Goal: Communication & Community: Answer question/provide support

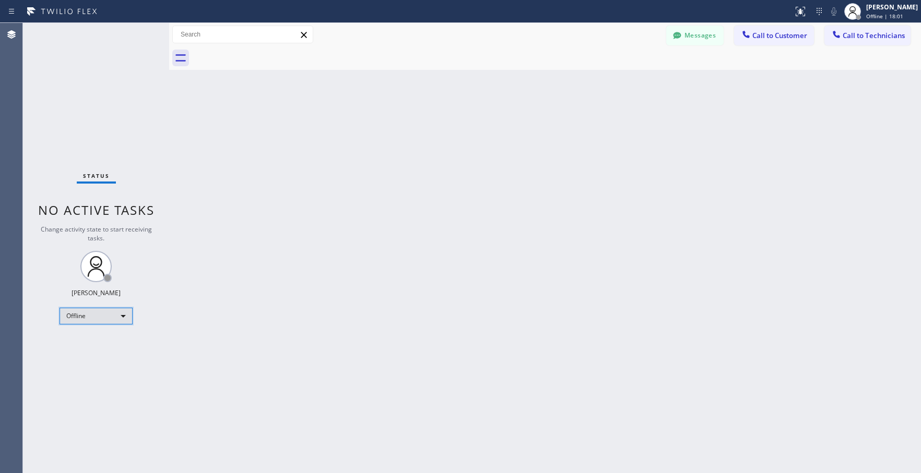
click at [75, 322] on div "Offline" at bounding box center [96, 316] width 73 height 17
click at [87, 354] on li "Unavailable" at bounding box center [95, 357] width 71 height 13
click at [113, 315] on div "Unavailable" at bounding box center [96, 316] width 73 height 17
click at [97, 340] on li "Available" at bounding box center [95, 344] width 71 height 13
click at [870, 37] on span "Call to Technicians" at bounding box center [873, 35] width 62 height 9
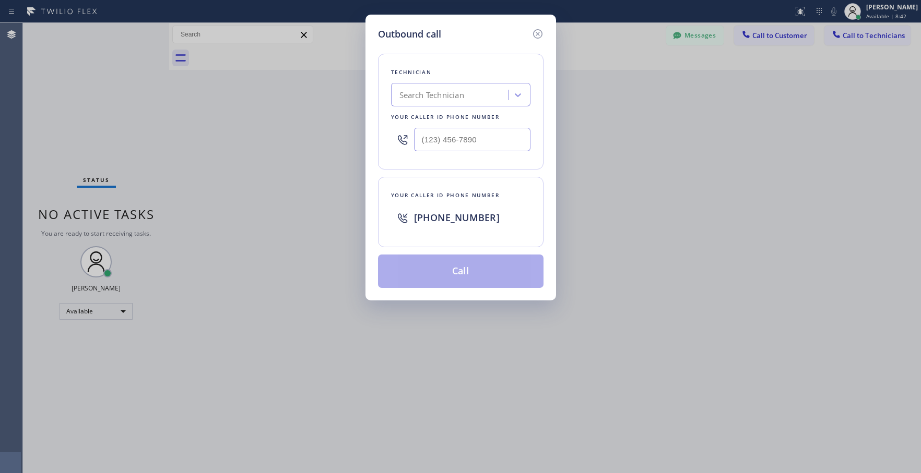
click at [453, 85] on div "Search Technician" at bounding box center [460, 94] width 139 height 23
type input "[PERSON_NAME]"
click at [438, 119] on div "[PERSON_NAME]" at bounding box center [460, 117] width 139 height 19
type input "[PHONE_NUMBER]"
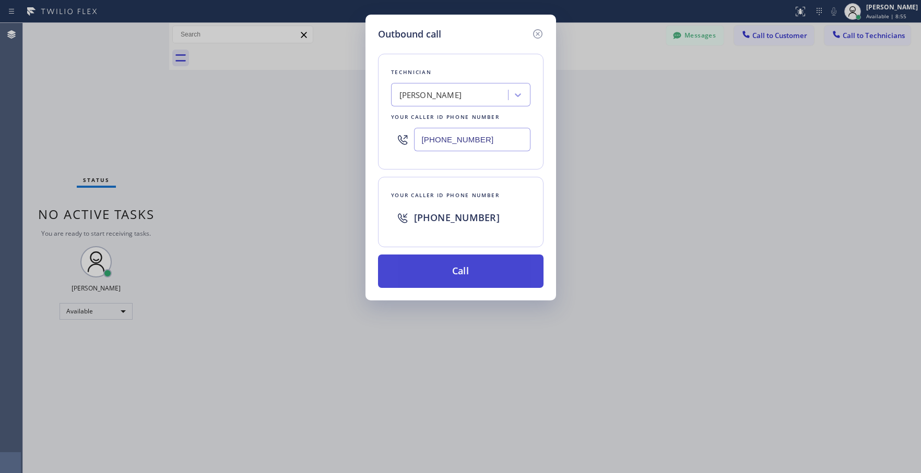
click at [425, 277] on button "Call" at bounding box center [460, 271] width 165 height 33
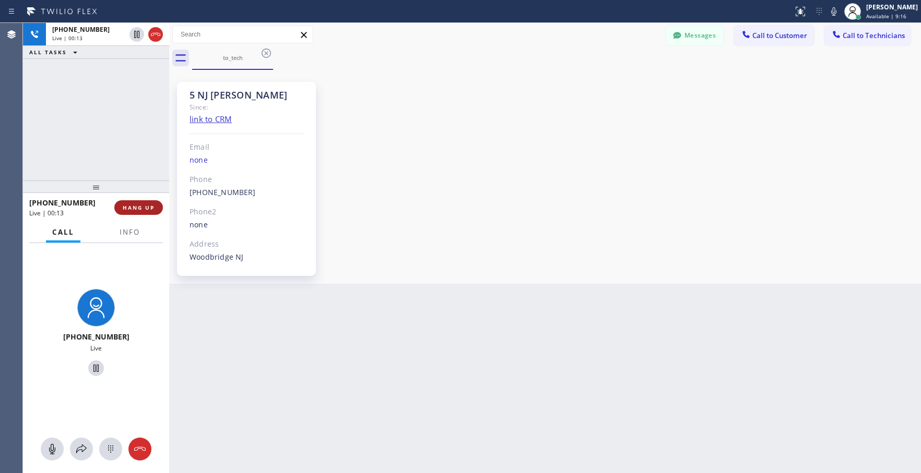
click at [160, 209] on button "HANG UP" at bounding box center [138, 207] width 49 height 15
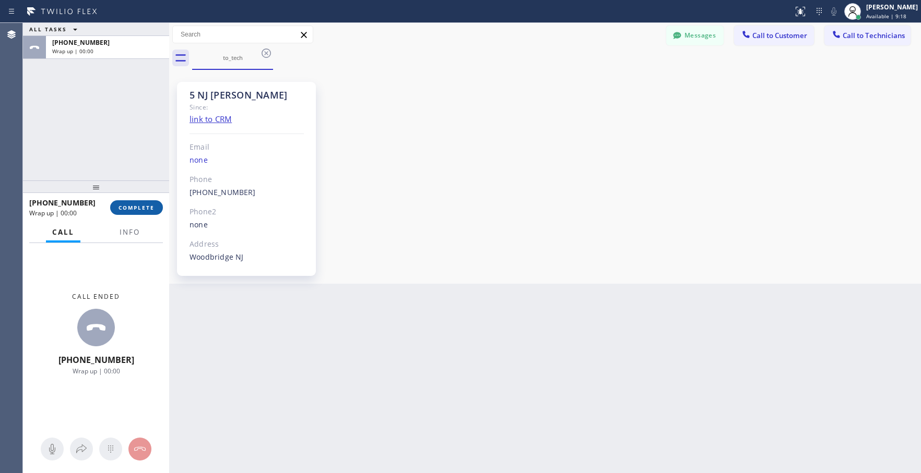
click at [144, 202] on button "COMPLETE" at bounding box center [136, 207] width 53 height 15
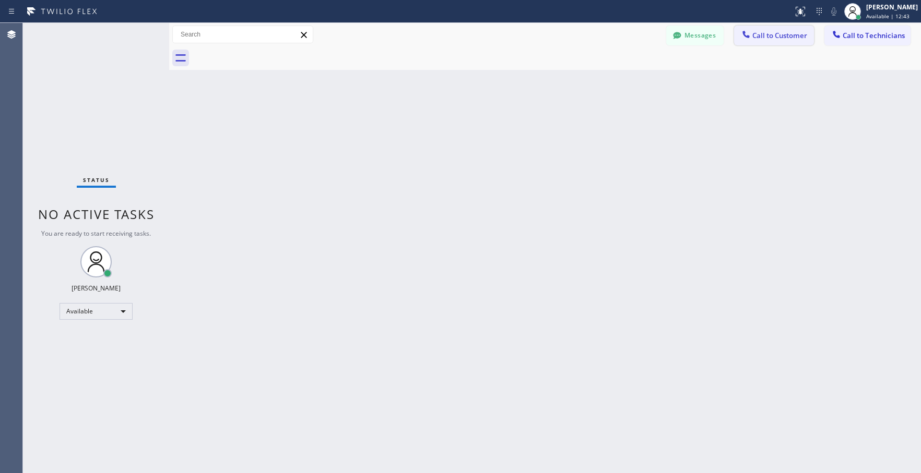
click at [760, 39] on span "Call to Customer" at bounding box center [779, 35] width 55 height 9
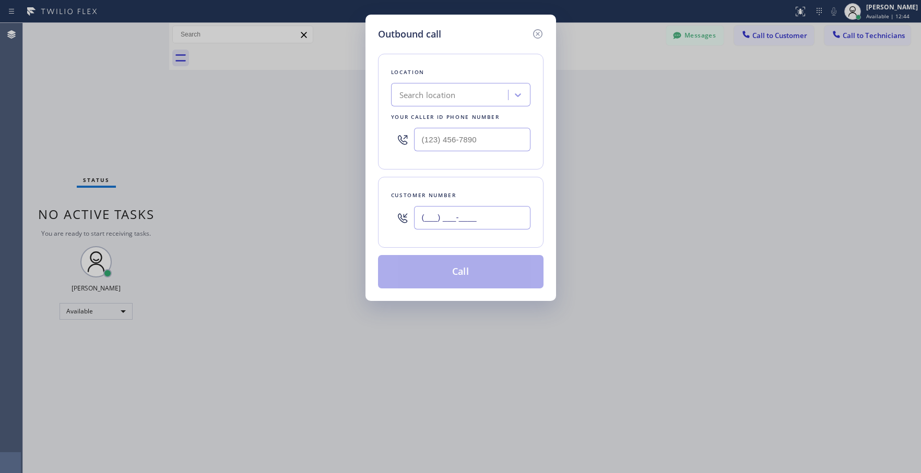
drag, startPoint x: 463, startPoint y: 213, endPoint x: 462, endPoint y: 206, distance: 7.3
click at [462, 213] on input "(___) ___-____" at bounding box center [472, 217] width 116 height 23
paste input "609) 439-8341"
type input "[PHONE_NUMBER]"
click at [435, 95] on div "Search location" at bounding box center [427, 95] width 56 height 12
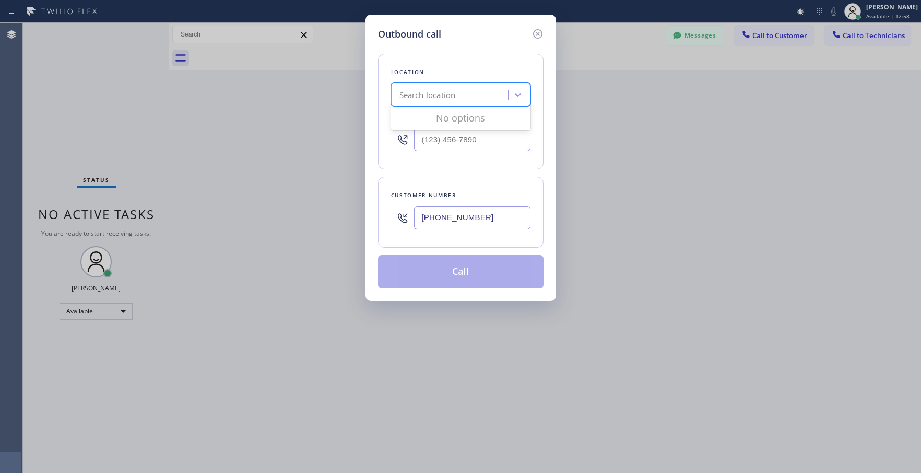
paste input "[PERSON_NAME] & Son"
type input "[PERSON_NAME] & Son"
click at [419, 119] on div "[PERSON_NAME] & Son" at bounding box center [460, 117] width 139 height 19
type input "[PHONE_NUMBER]"
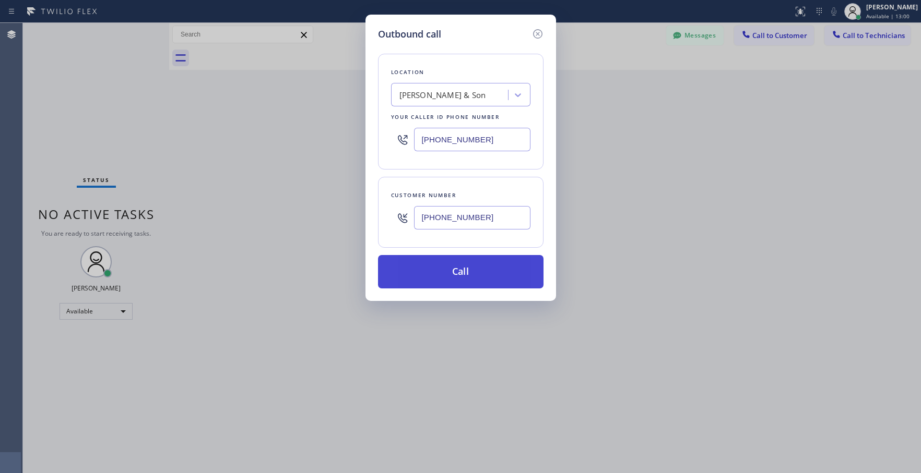
click at [456, 269] on button "Call" at bounding box center [460, 271] width 165 height 33
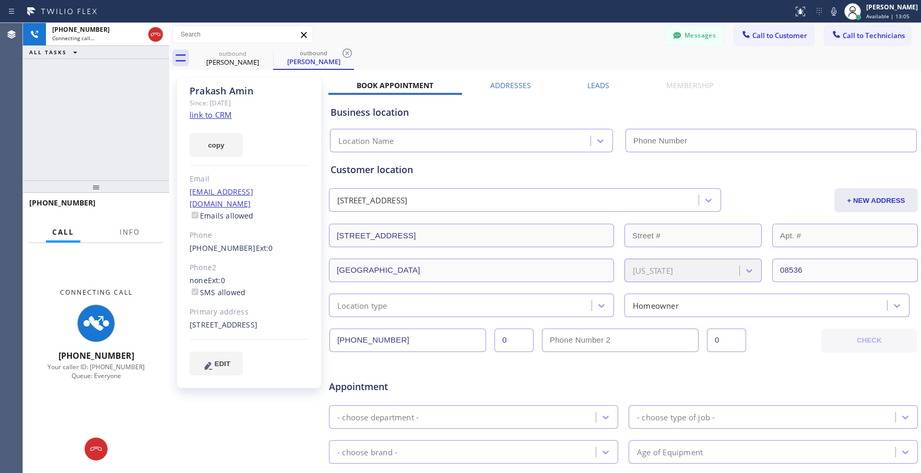
type input "[PHONE_NUMBER]"
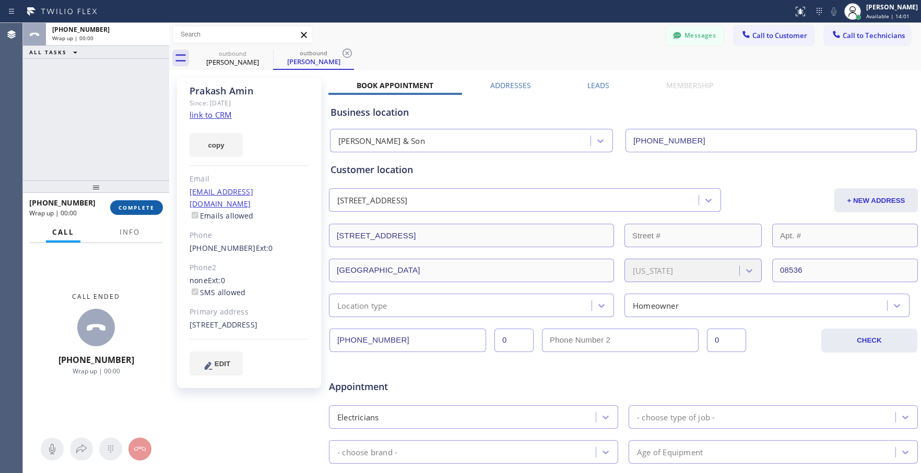
click at [151, 211] on span "COMPLETE" at bounding box center [136, 207] width 36 height 7
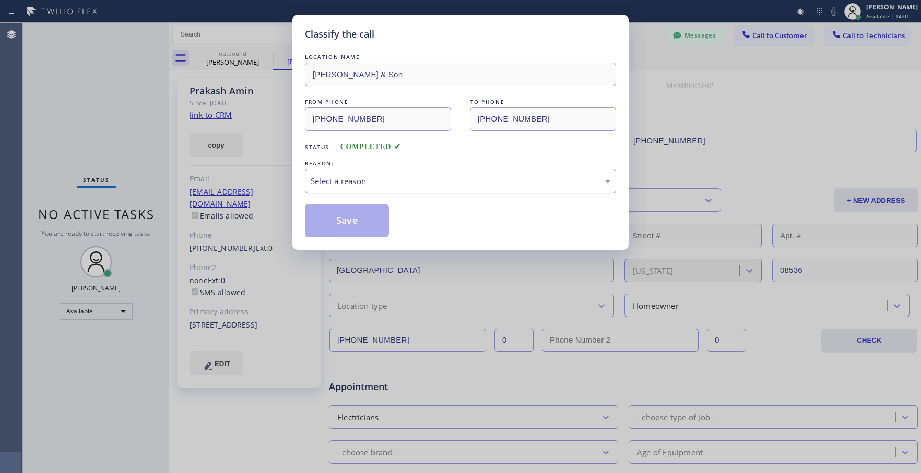
click at [351, 183] on div "Select a reason" at bounding box center [461, 181] width 300 height 12
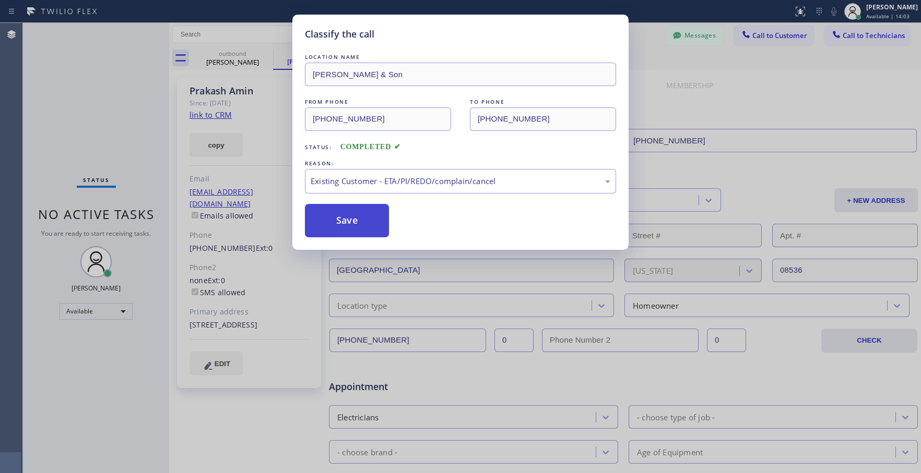
click at [357, 221] on button "Save" at bounding box center [347, 220] width 84 height 33
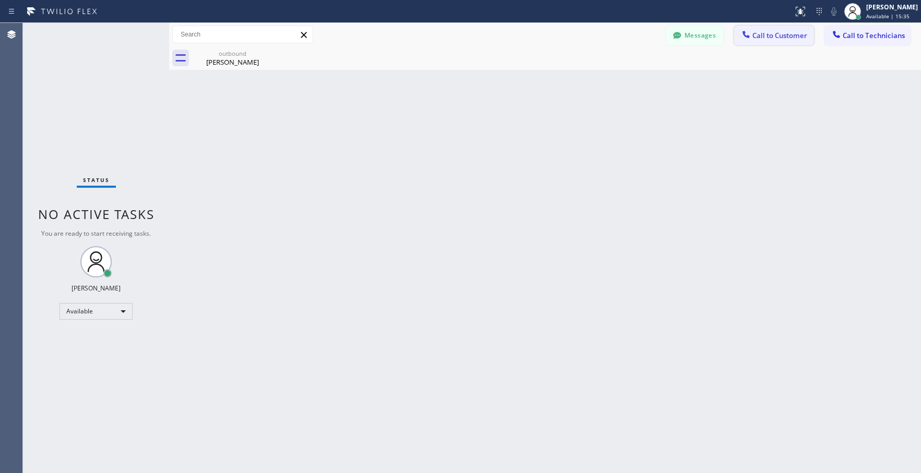
click at [776, 36] on span "Call to Customer" at bounding box center [779, 35] width 55 height 9
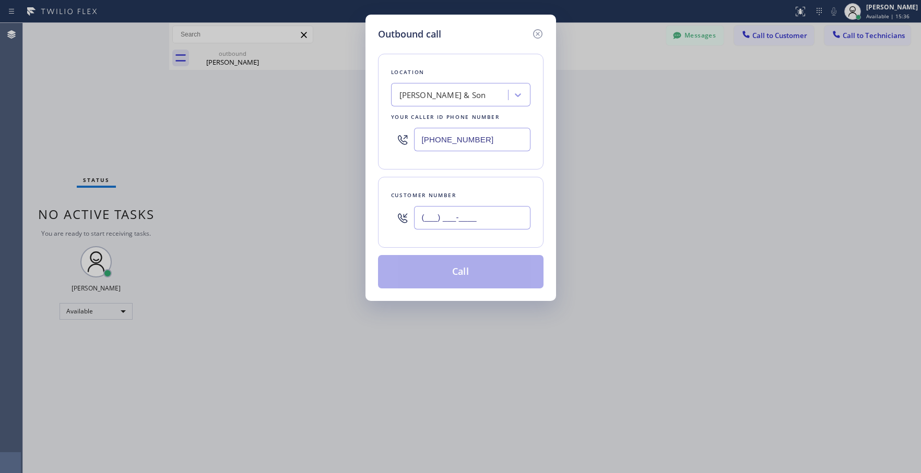
click at [485, 227] on input "(___) ___-____" at bounding box center [472, 217] width 116 height 23
paste input "201) 315-9383"
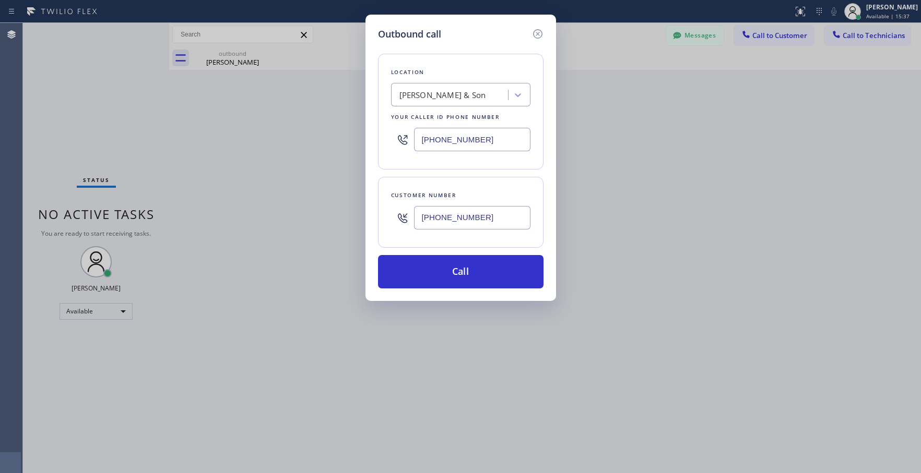
type input "[PHONE_NUMBER]"
click at [453, 98] on div "[PERSON_NAME] & Son" at bounding box center [442, 95] width 87 height 12
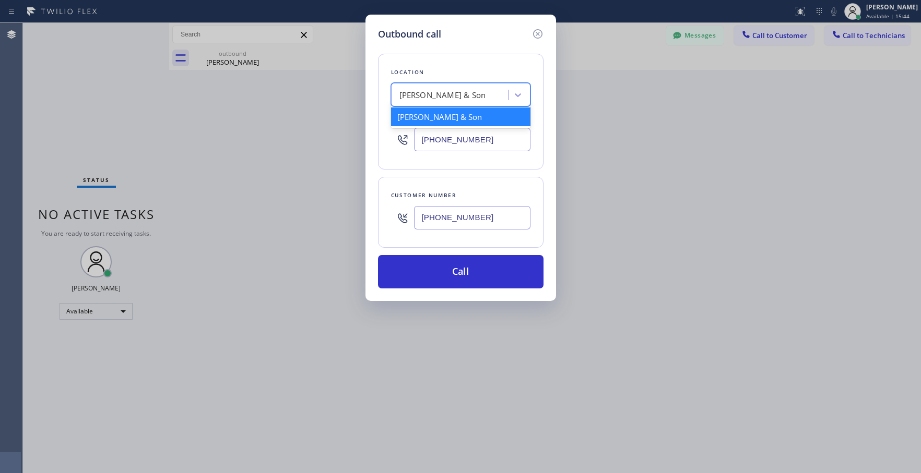
paste input "De [PERSON_NAME] Van Nest Electrical"
type input "De [PERSON_NAME] Van Nest Electrical"
click at [453, 121] on div "De [PERSON_NAME] Van Nest Electrical" at bounding box center [460, 122] width 139 height 29
type input "[PHONE_NUMBER]"
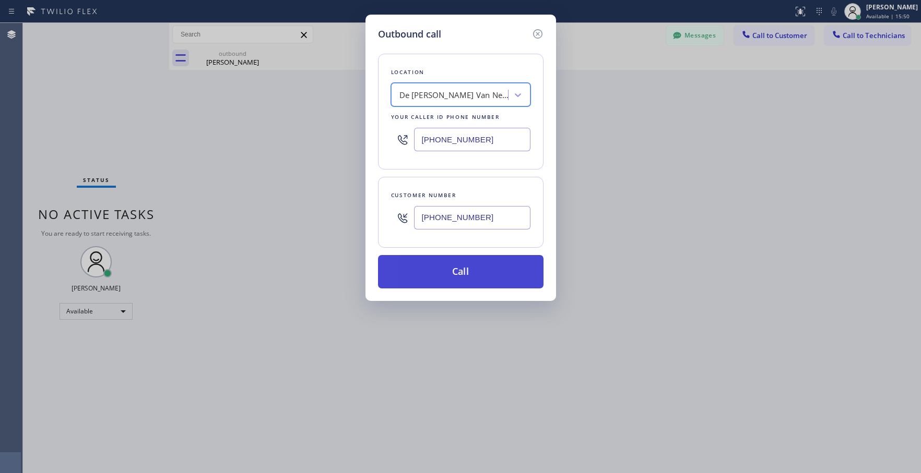
click at [439, 276] on button "Call" at bounding box center [460, 271] width 165 height 33
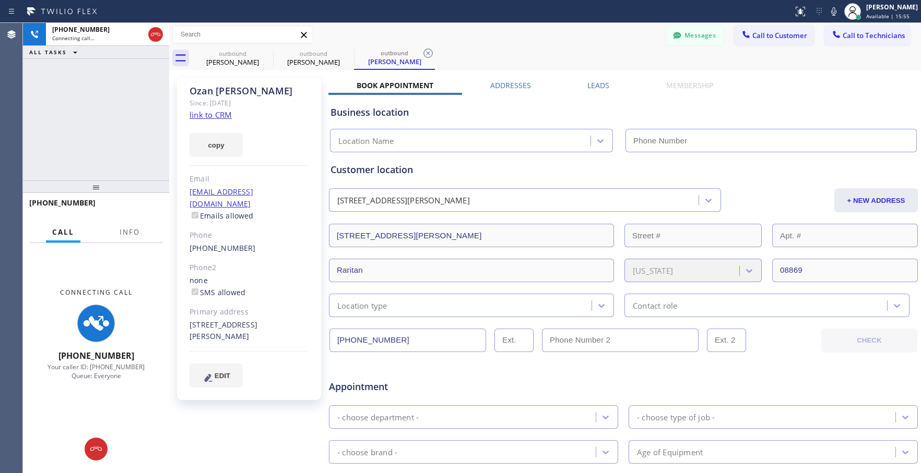
type input "[PHONE_NUMBER]"
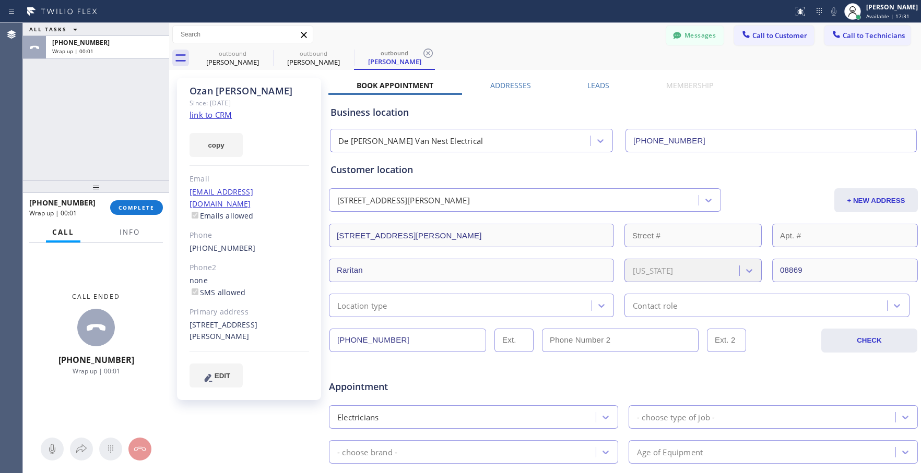
drag, startPoint x: 131, startPoint y: 210, endPoint x: 129, endPoint y: 217, distance: 7.1
click at [131, 210] on span "COMPLETE" at bounding box center [136, 207] width 36 height 7
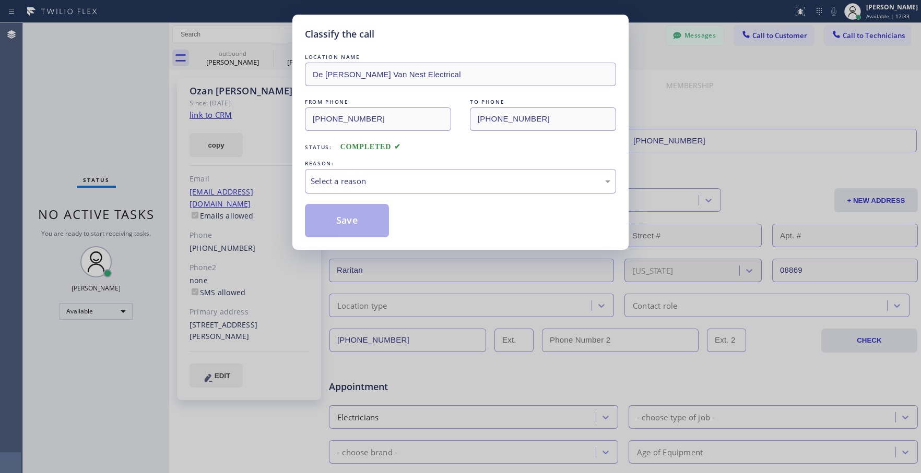
click at [377, 182] on div "Select a reason" at bounding box center [461, 181] width 300 height 12
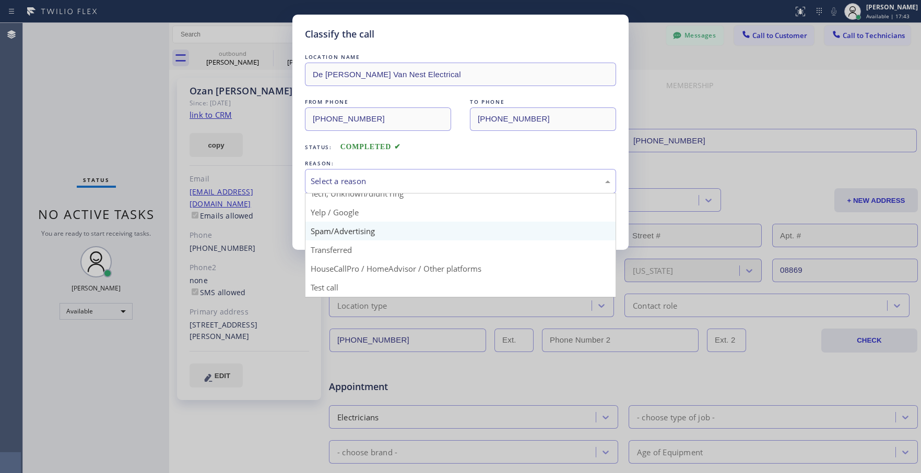
scroll to position [14, 0]
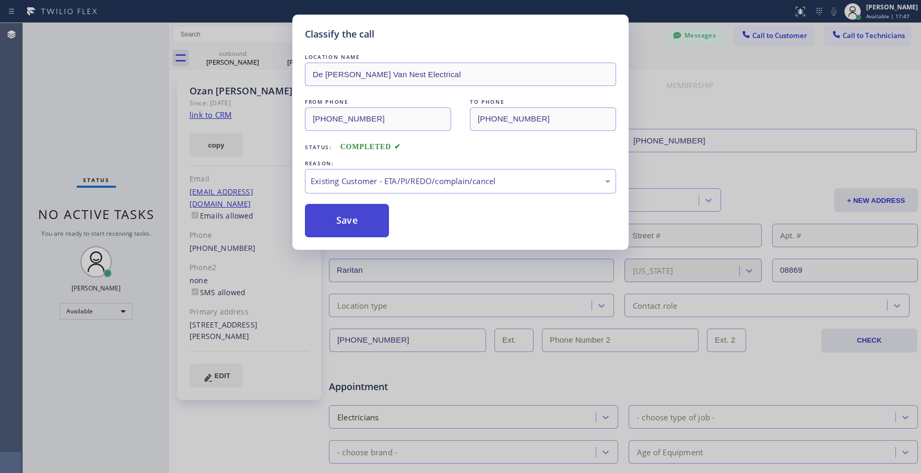
click at [376, 217] on button "Save" at bounding box center [347, 220] width 84 height 33
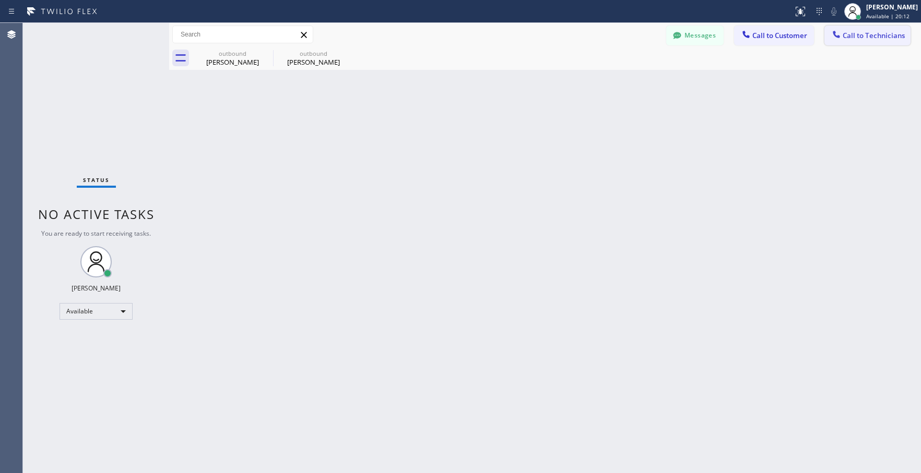
click at [867, 41] on button "Call to Technicians" at bounding box center [867, 36] width 86 height 20
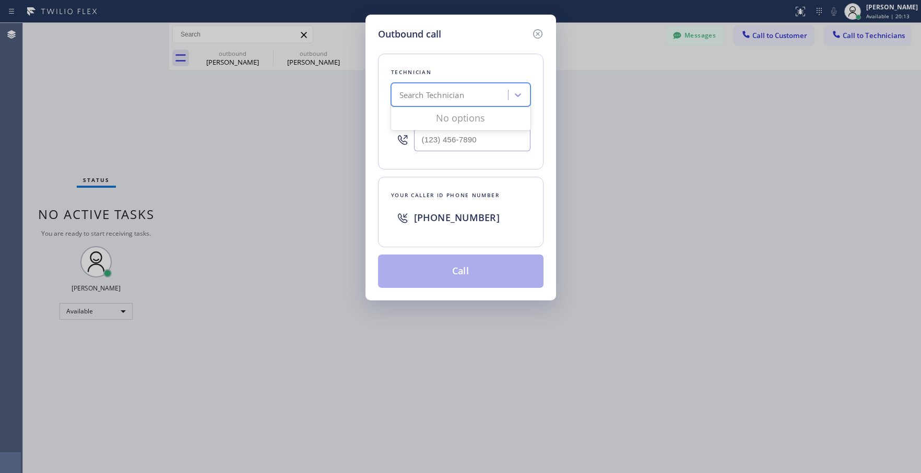
click at [477, 90] on div "Search Technician" at bounding box center [451, 95] width 114 height 18
type input "Jai"
click at [482, 136] on div "[PERSON_NAME]" at bounding box center [460, 135] width 139 height 19
type input "[PHONE_NUMBER]"
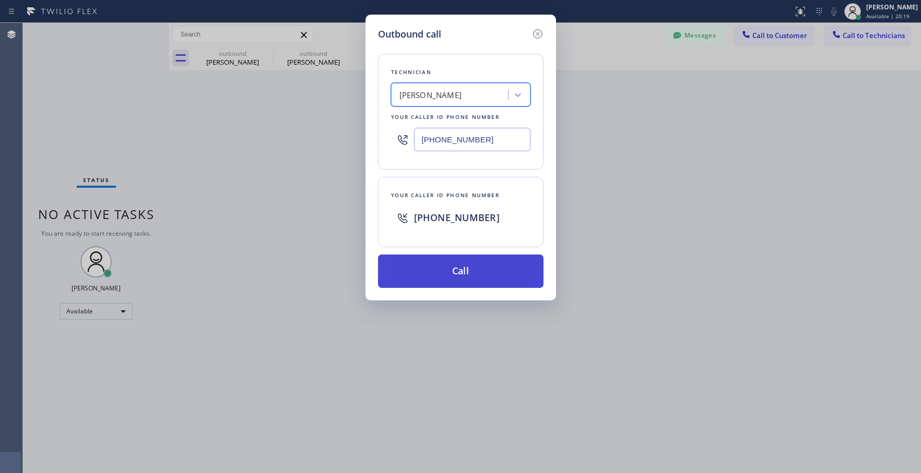
click at [456, 272] on button "Call" at bounding box center [460, 271] width 165 height 33
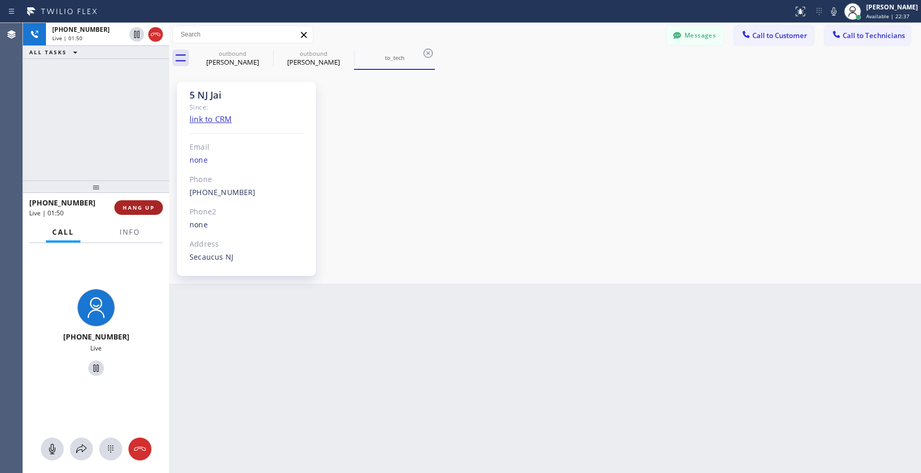
click at [139, 207] on span "HANG UP" at bounding box center [139, 207] width 32 height 7
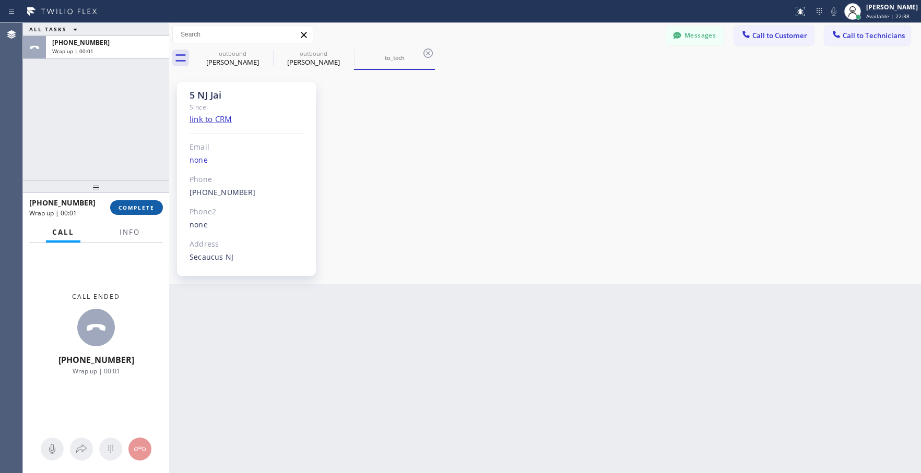
click at [146, 209] on span "COMPLETE" at bounding box center [136, 207] width 36 height 7
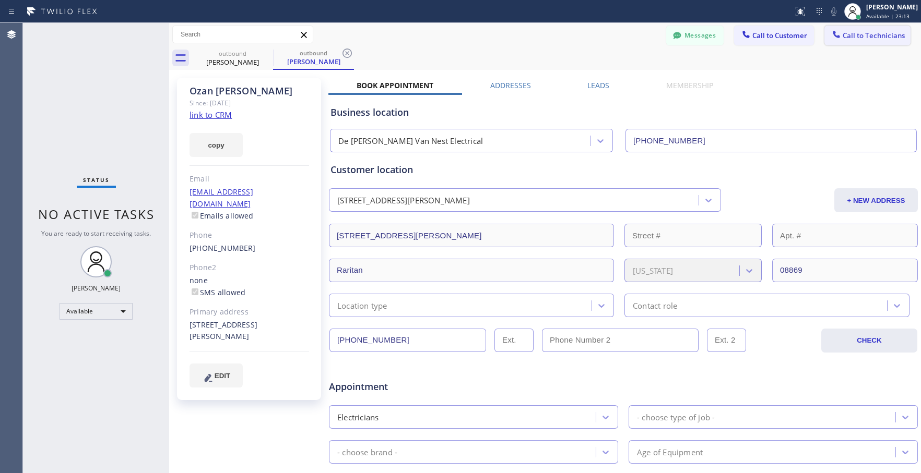
click at [846, 33] on span "Call to Technicians" at bounding box center [873, 35] width 62 height 9
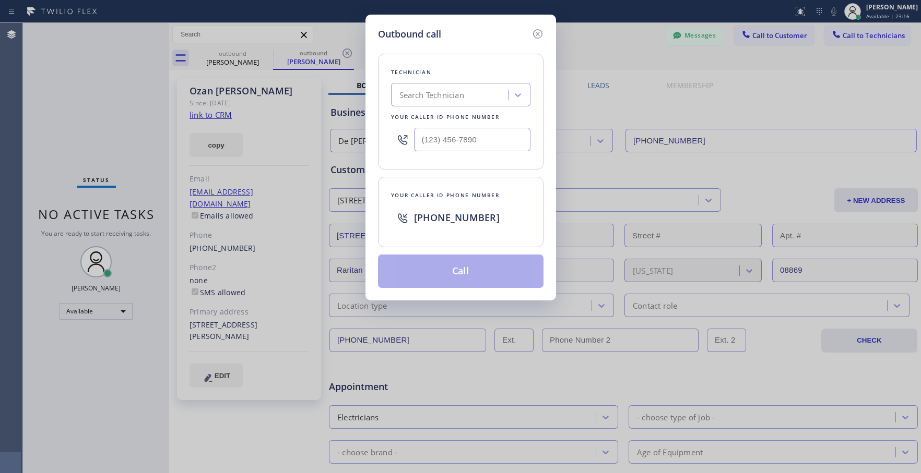
click at [542, 34] on icon at bounding box center [537, 34] width 13 height 13
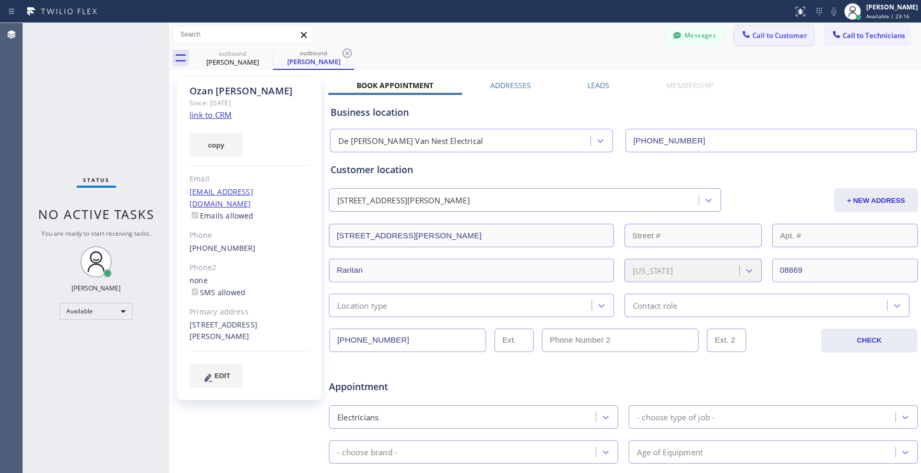
click at [762, 34] on span "Call to Customer" at bounding box center [779, 35] width 55 height 9
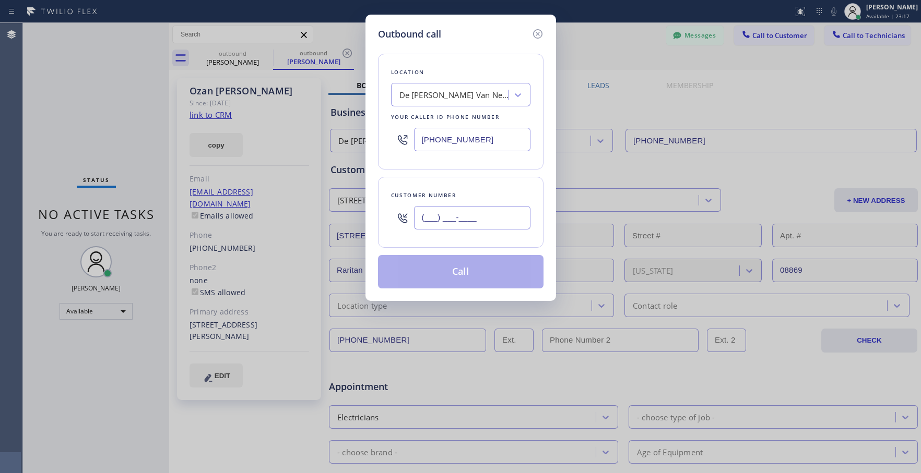
click at [436, 222] on input "(___) ___-____" at bounding box center [472, 217] width 116 height 23
paste input "631) 338-6615"
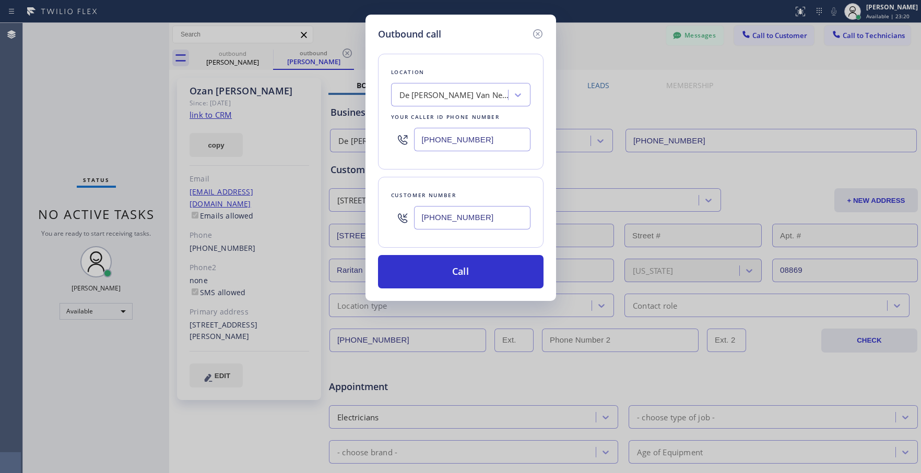
type input "[PHONE_NUMBER]"
click at [421, 97] on div "De [PERSON_NAME] Van Nest Electrical" at bounding box center [454, 95] width 110 height 12
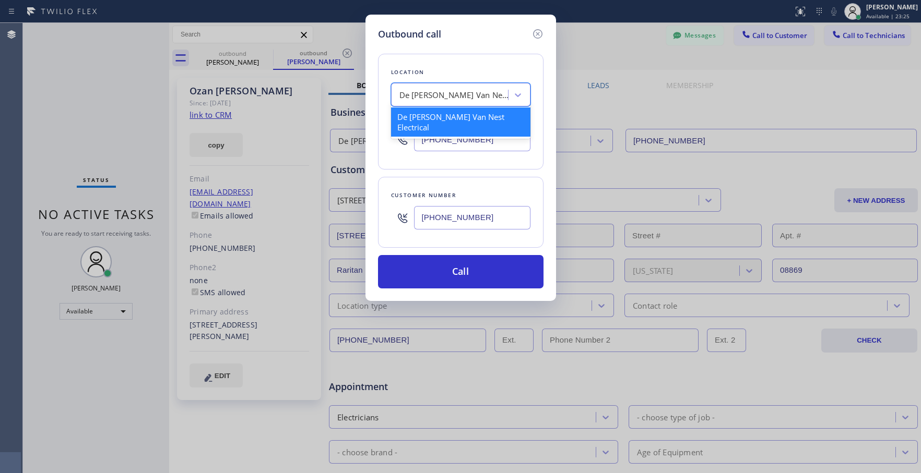
paste input "[PERSON_NAME] Electric Co"
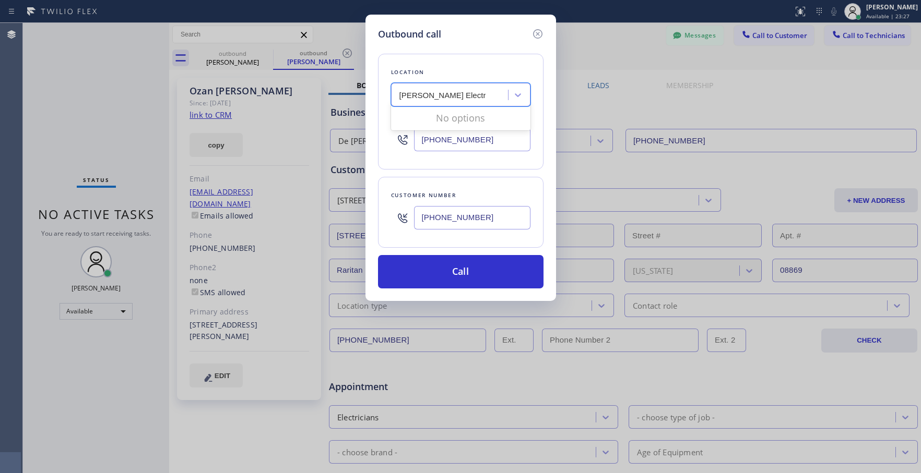
click at [416, 97] on input "[PERSON_NAME] Electric Co" at bounding box center [442, 95] width 86 height 9
type input "[PERSON_NAME] Electric Co"
click at [482, 115] on div "[PERSON_NAME] Electric Co" at bounding box center [460, 117] width 139 height 19
type input "[PHONE_NUMBER]"
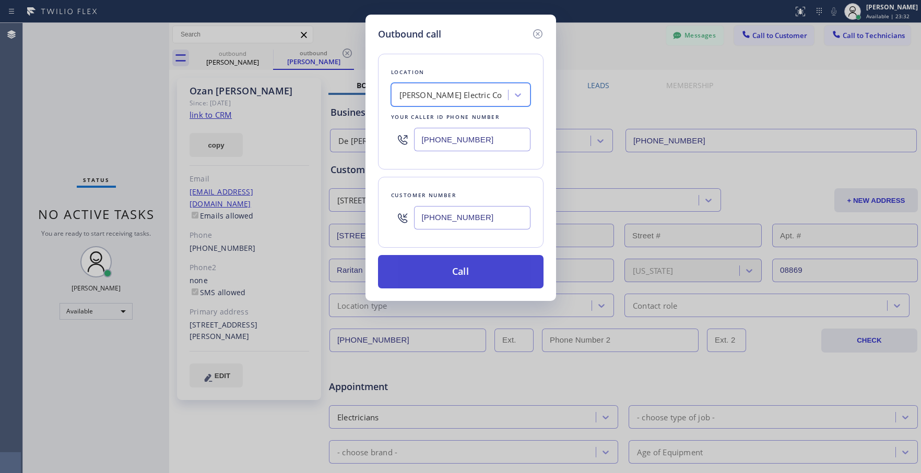
click at [468, 274] on button "Call" at bounding box center [460, 271] width 165 height 33
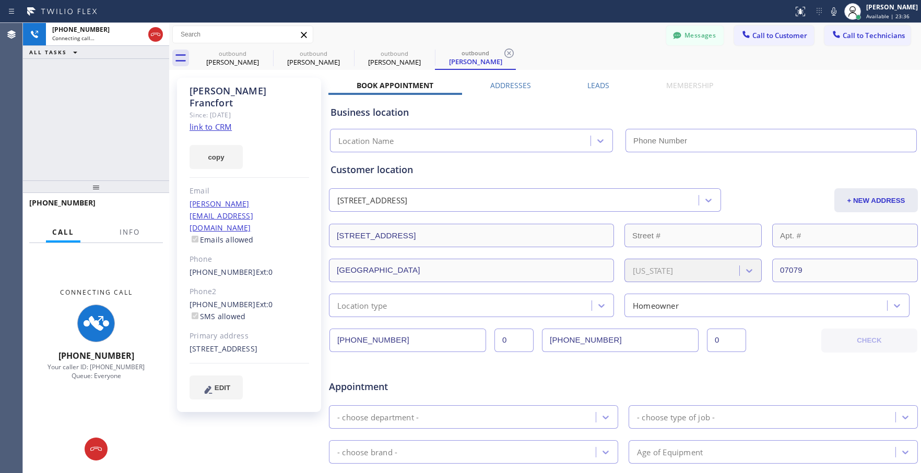
type input "[PHONE_NUMBER]"
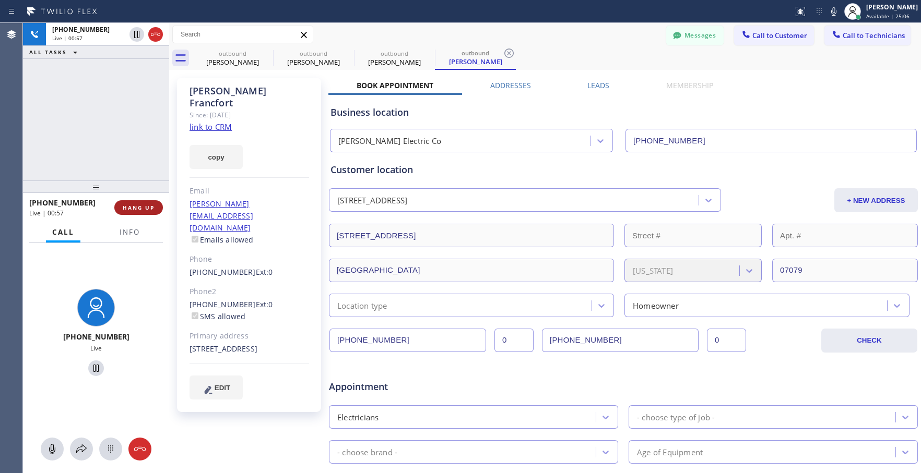
click at [147, 204] on span "HANG UP" at bounding box center [139, 207] width 32 height 7
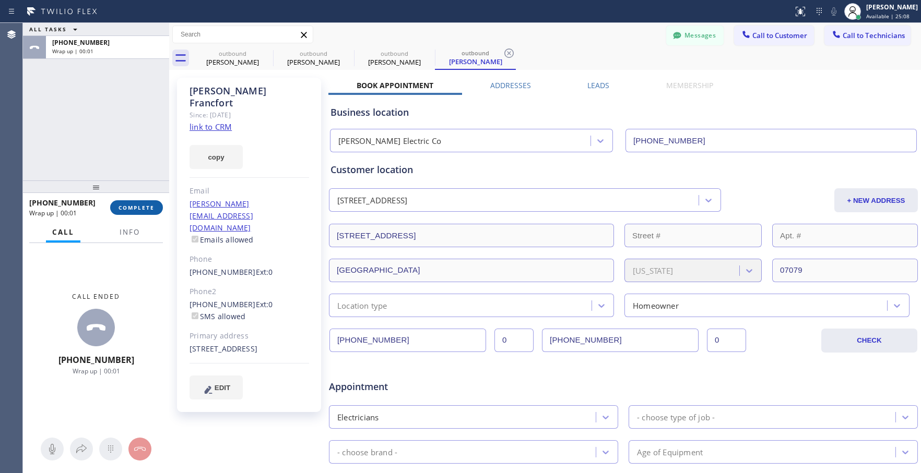
click at [151, 209] on span "COMPLETE" at bounding box center [136, 207] width 36 height 7
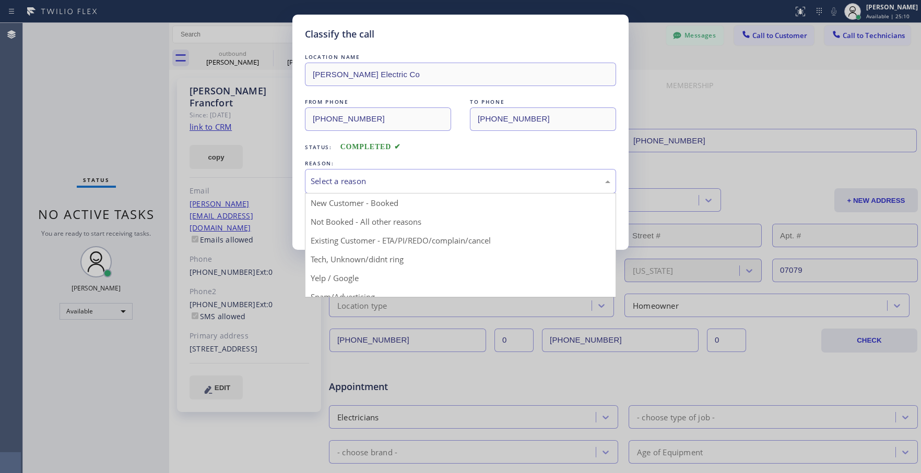
click at [425, 179] on div "Select a reason" at bounding box center [461, 181] width 300 height 12
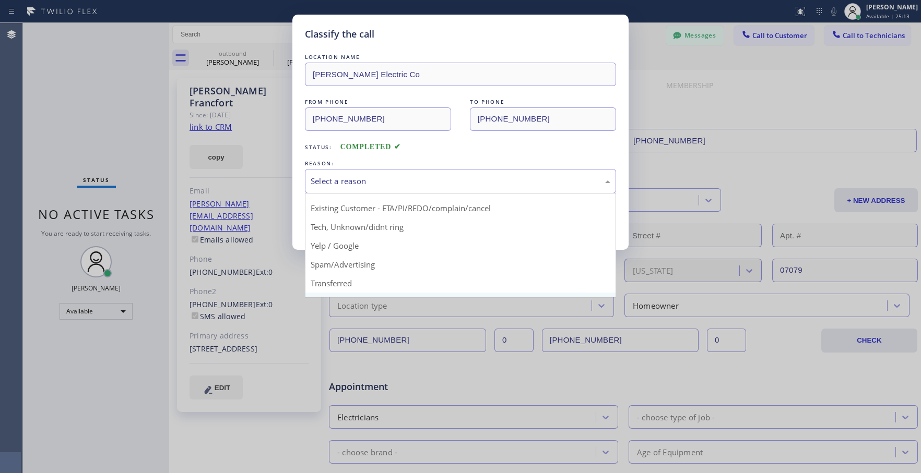
scroll to position [14, 0]
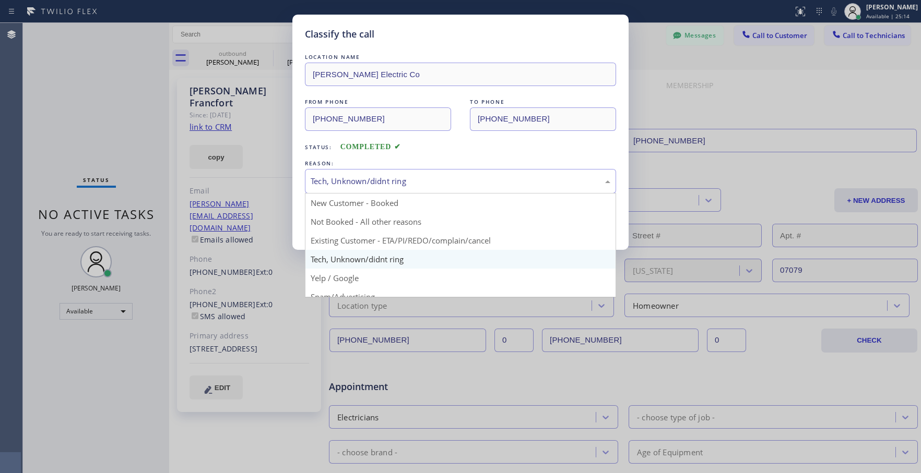
click at [429, 187] on div "Tech, Unknown/didnt ring" at bounding box center [460, 181] width 311 height 25
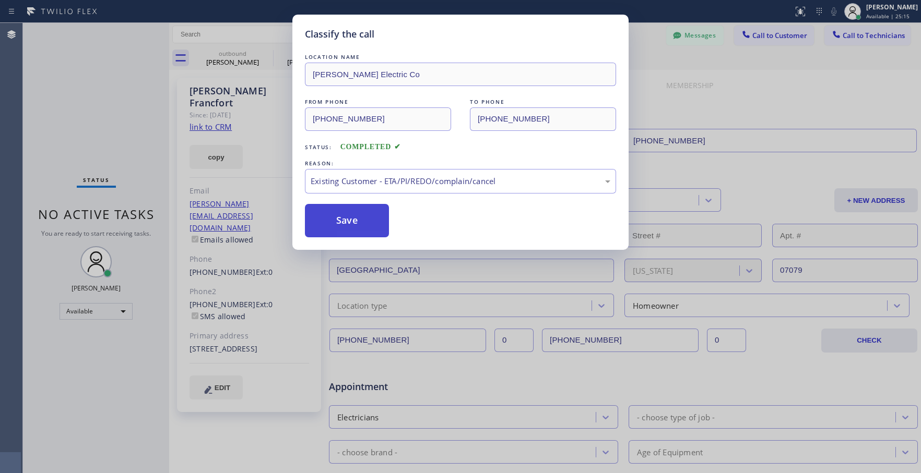
click at [365, 228] on button "Save" at bounding box center [347, 220] width 84 height 33
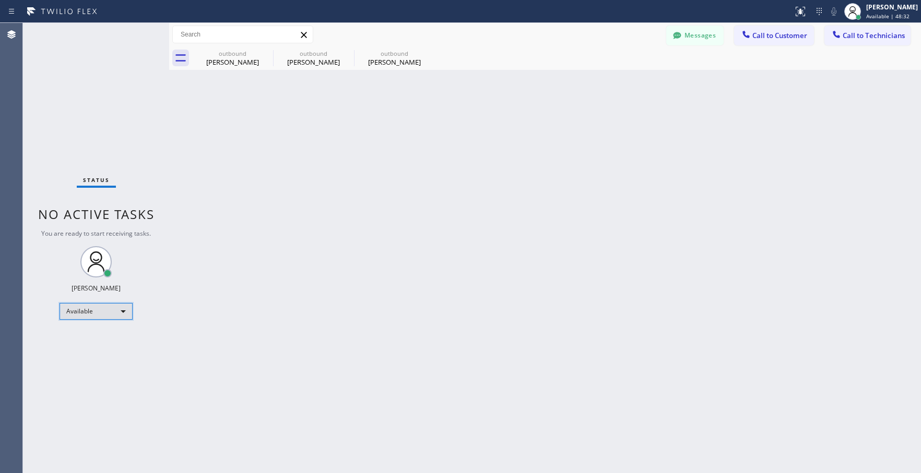
click at [79, 317] on div "Available" at bounding box center [96, 311] width 73 height 17
click at [85, 361] on li "Break" at bounding box center [95, 365] width 71 height 13
click at [767, 39] on span "Call to Customer" at bounding box center [779, 35] width 55 height 9
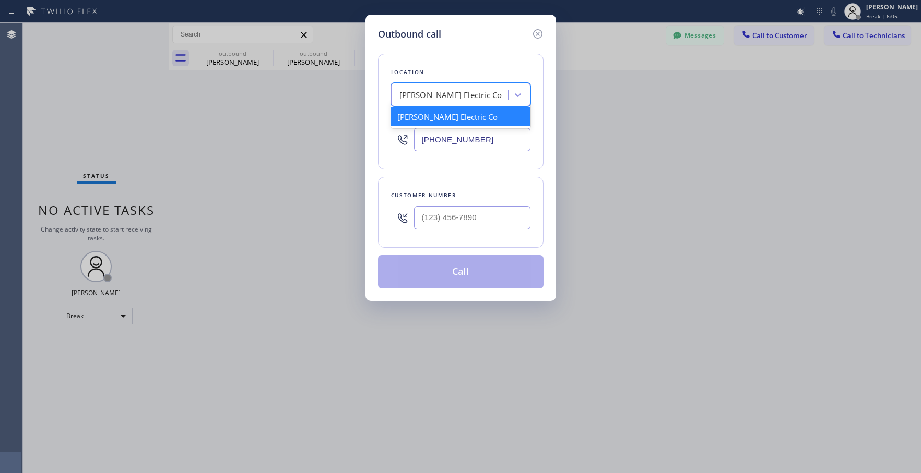
click at [446, 97] on div "[PERSON_NAME] Electric Co" at bounding box center [450, 95] width 103 height 12
paste input "[PERSON_NAME] Electric Inc"
click at [417, 96] on input "[PERSON_NAME] Electric Inc" at bounding box center [442, 95] width 86 height 9
type input "[PERSON_NAME] Electric Inc"
click at [433, 120] on div "[PERSON_NAME] Electric Inc" at bounding box center [460, 117] width 139 height 19
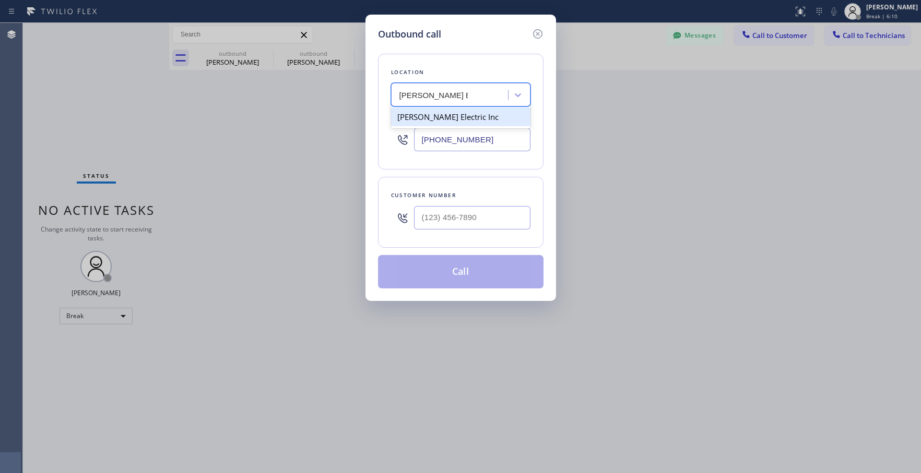
type input "[PHONE_NUMBER]"
drag, startPoint x: 485, startPoint y: 134, endPoint x: 422, endPoint y: 141, distance: 64.2
click at [422, 141] on input "[PHONE_NUMBER]" at bounding box center [472, 139] width 116 height 23
click at [540, 35] on icon at bounding box center [537, 34] width 13 height 13
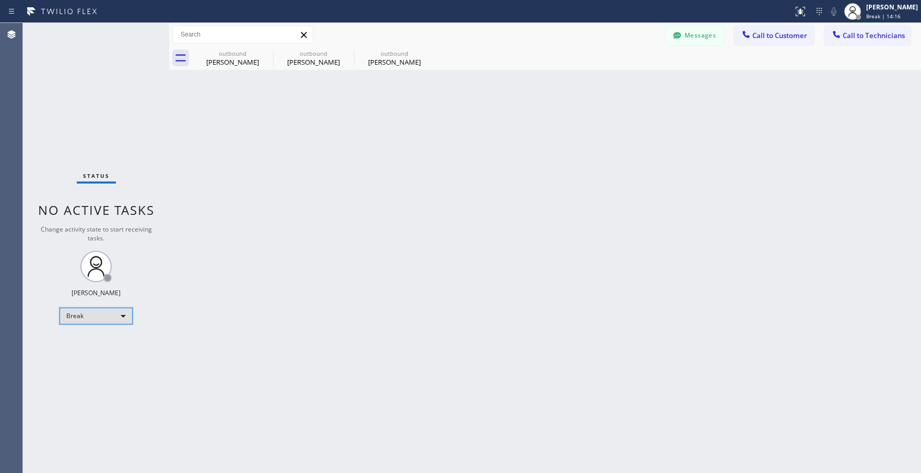
click at [89, 313] on div "Break" at bounding box center [96, 316] width 73 height 17
drag, startPoint x: 85, startPoint y: 341, endPoint x: 19, endPoint y: 325, distance: 67.1
click at [84, 341] on li "Available" at bounding box center [95, 344] width 71 height 13
click at [102, 301] on div "Status No active tasks You are ready to start receiving tasks. Lyra Lauderez Av…" at bounding box center [96, 248] width 146 height 450
click at [104, 311] on div "Available" at bounding box center [96, 311] width 73 height 17
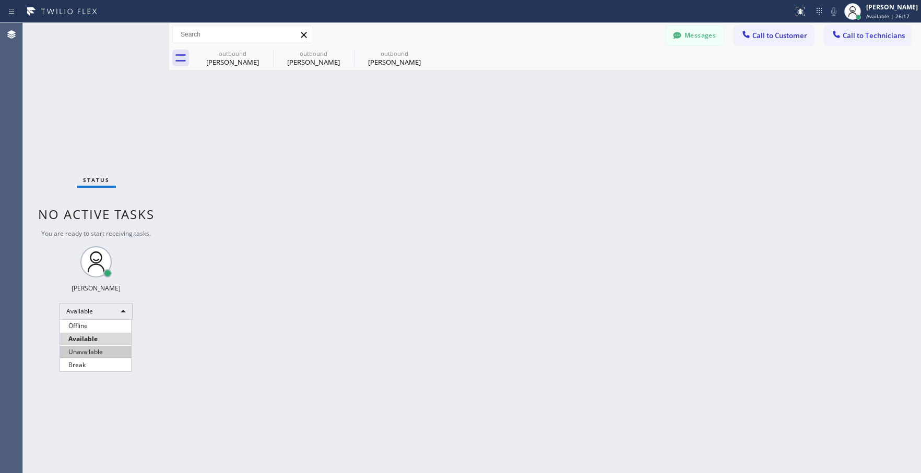
click at [99, 349] on li "Unavailable" at bounding box center [95, 352] width 71 height 13
